Goal: Task Accomplishment & Management: Use online tool/utility

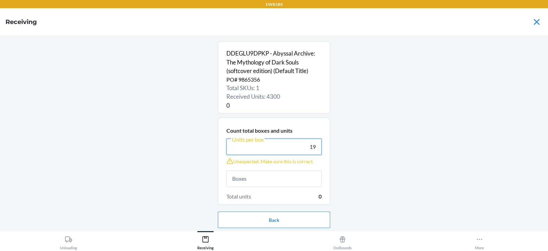
click at [311, 146] on input "19" at bounding box center [273, 146] width 95 height 16
type input "10"
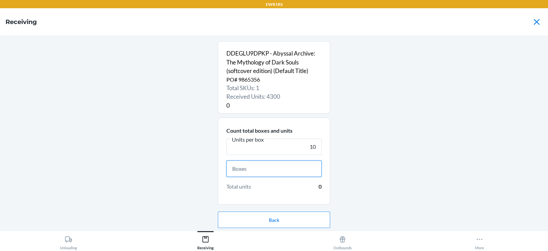
click at [267, 168] on input "text" at bounding box center [273, 168] width 95 height 16
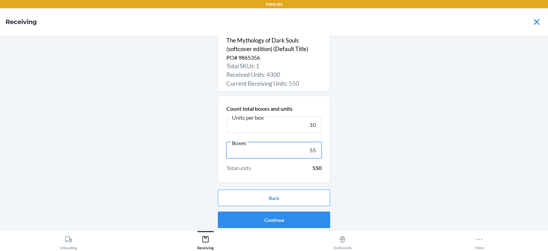
type input "55"
click at [299, 224] on button "Continue" at bounding box center [274, 219] width 112 height 16
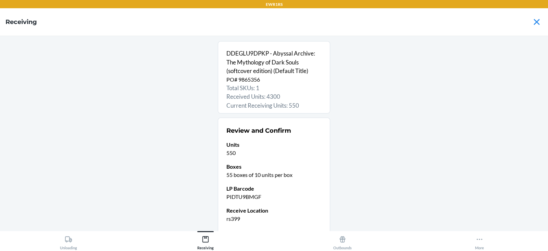
scroll to position [54, 0]
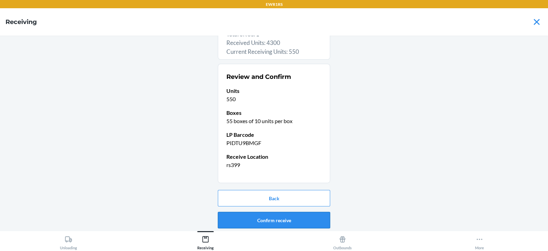
click at [293, 221] on button "Confirm receive" at bounding box center [274, 220] width 112 height 16
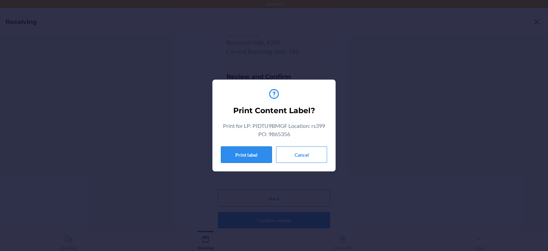
click at [242, 155] on button "Print label" at bounding box center [246, 154] width 51 height 16
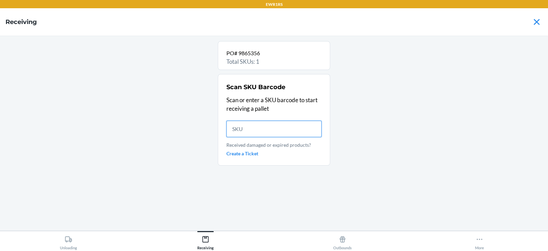
scroll to position [0, 0]
type input "DDEGLU9DPKP"
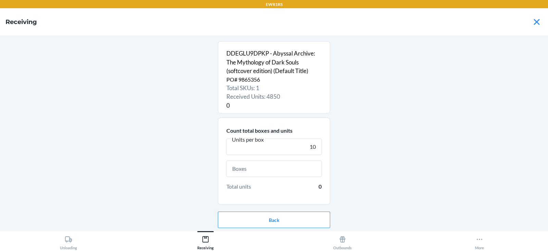
type input "10"
click at [275, 168] on input "text" at bounding box center [273, 168] width 95 height 16
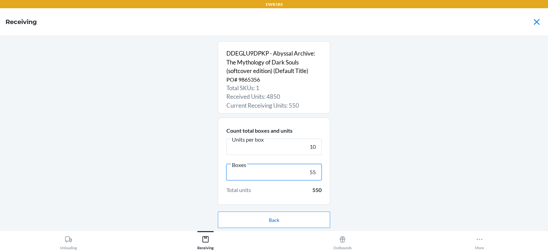
scroll to position [22, 0]
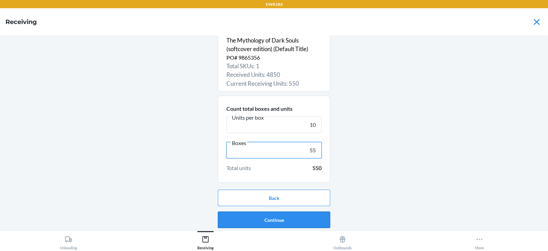
type input "55"
click at [291, 225] on button "Continue" at bounding box center [274, 219] width 112 height 16
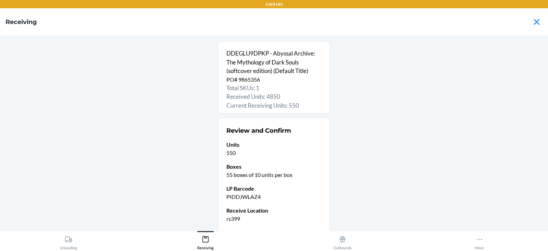
scroll to position [54, 0]
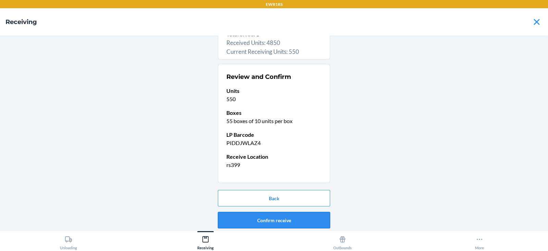
click at [304, 226] on button "Confirm receive" at bounding box center [274, 220] width 112 height 16
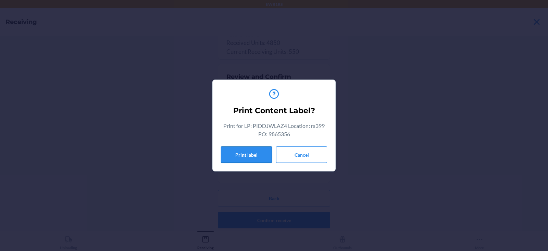
click at [229, 151] on button "Print label" at bounding box center [246, 154] width 51 height 16
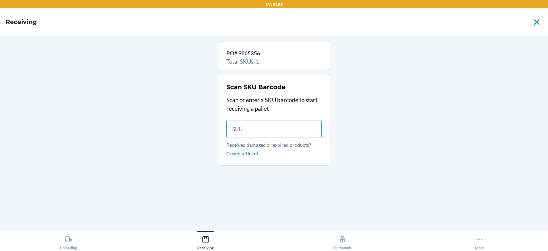
scroll to position [0, 0]
type input "DDEGL"
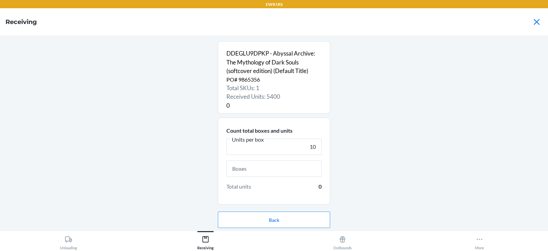
type input "10"
click at [291, 170] on input "text" at bounding box center [273, 168] width 95 height 16
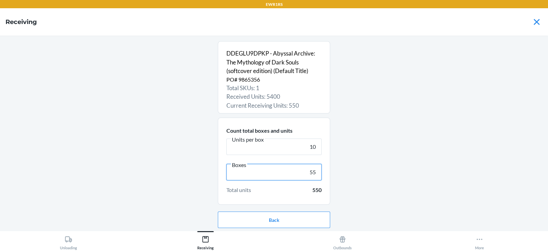
scroll to position [22, 0]
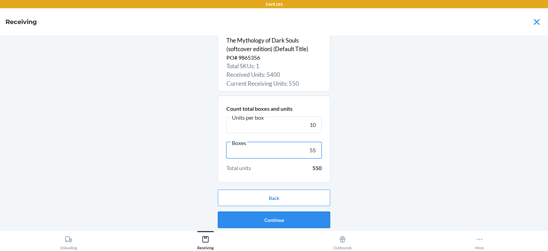
type input "55"
click at [292, 222] on button "Continue" at bounding box center [274, 219] width 112 height 16
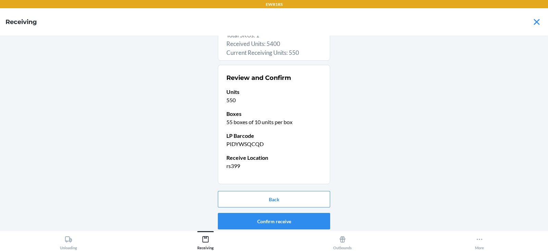
scroll to position [54, 0]
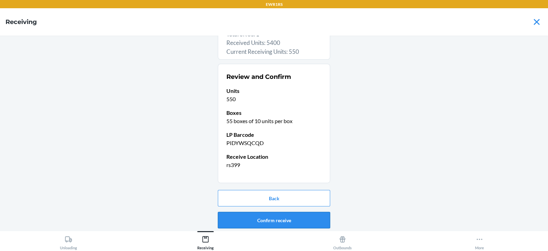
click at [312, 224] on button "Confirm receive" at bounding box center [274, 220] width 112 height 16
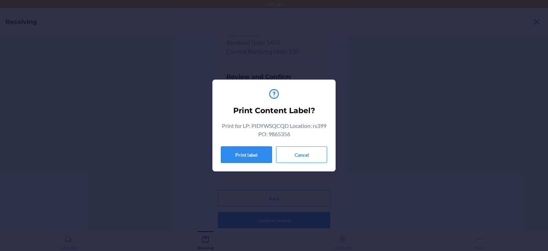
click at [258, 161] on button "Print label" at bounding box center [246, 154] width 51 height 16
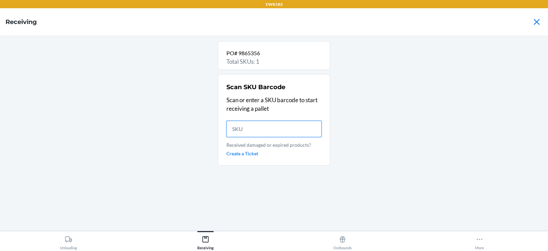
scroll to position [0, 0]
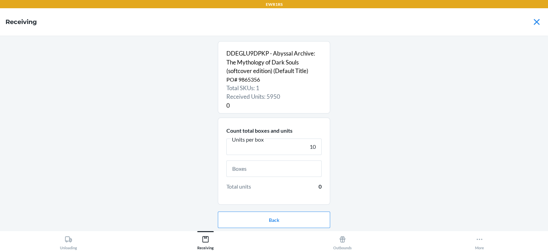
type input "10"
click at [267, 171] on input "text" at bounding box center [273, 168] width 95 height 16
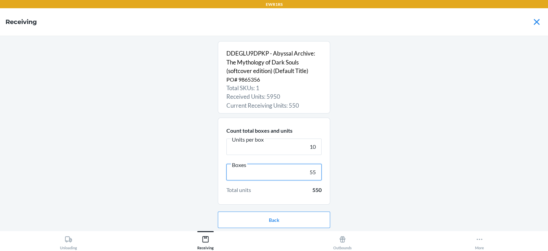
scroll to position [22, 0]
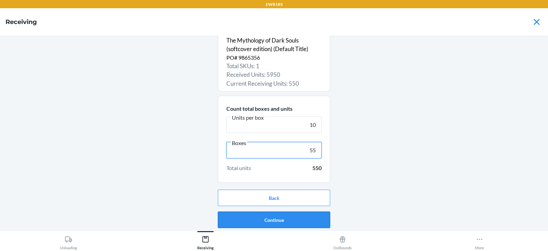
type input "55"
click at [296, 223] on button "Continue" at bounding box center [274, 219] width 112 height 16
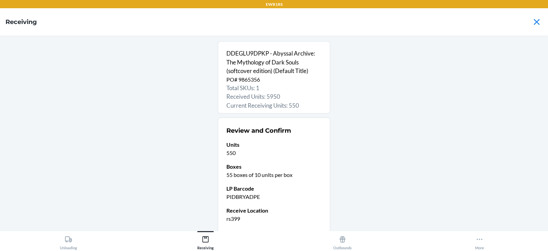
scroll to position [54, 0]
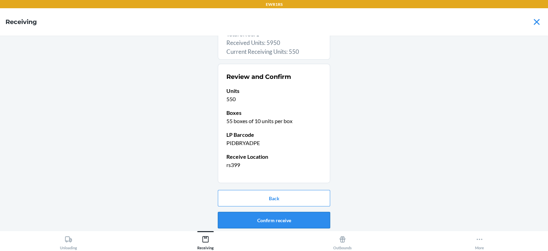
click at [294, 225] on button "Confirm receive" at bounding box center [274, 220] width 112 height 16
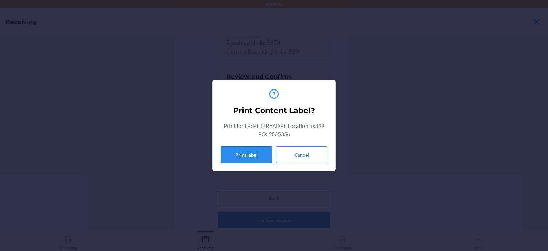
click at [249, 160] on button "Print label" at bounding box center [246, 154] width 51 height 16
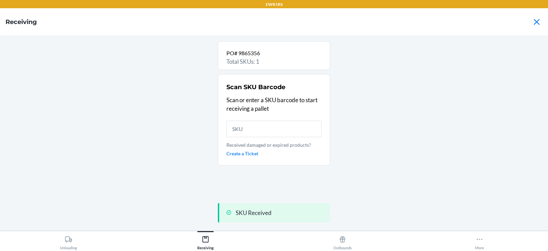
scroll to position [0, 0]
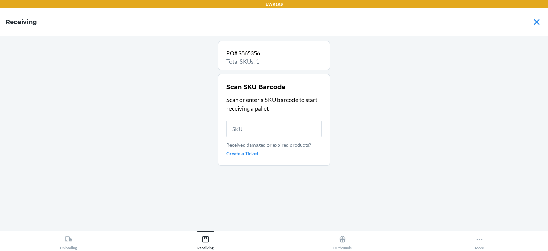
click at [485, 240] on button "More" at bounding box center [479, 240] width 137 height 19
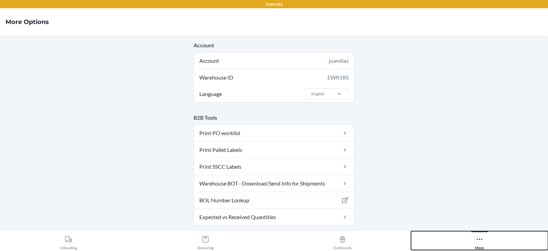
scroll to position [66, 0]
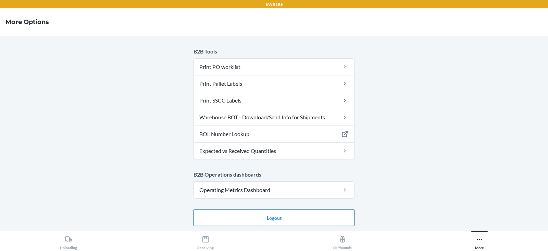
click at [284, 221] on button "Logout" at bounding box center [273, 217] width 161 height 16
